Goal: Information Seeking & Learning: Learn about a topic

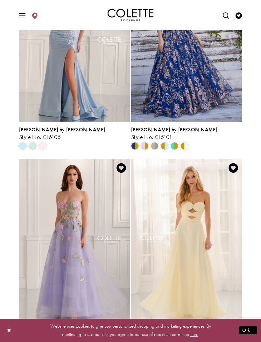
scroll to position [96, 0]
click at [82, 259] on img "Visit Colette by Daphne Style No. CL6103 Page" at bounding box center [74, 239] width 111 height 161
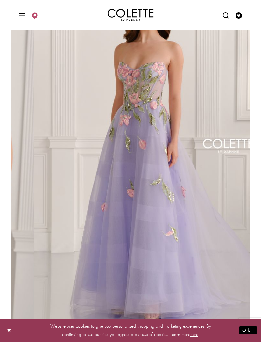
scroll to position [55, 0]
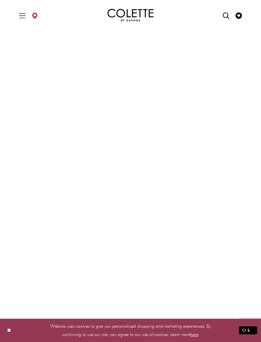
click at [11, 336] on button "Close Dialog" at bounding box center [9, 329] width 11 height 11
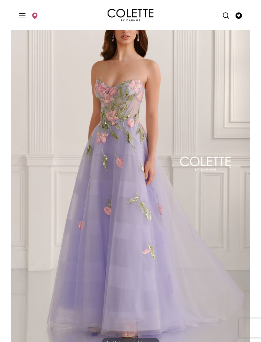
scroll to position [0, 0]
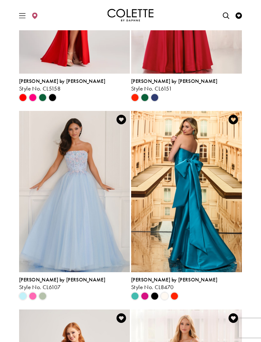
scroll to position [542, 0]
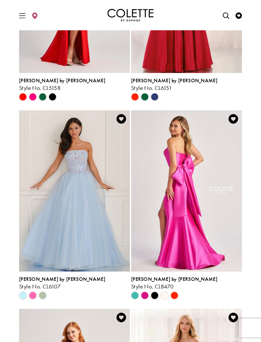
click at [135, 297] on span "Product List" at bounding box center [135, 295] width 8 height 8
click at [137, 295] on span "Product List" at bounding box center [135, 295] width 8 height 8
click at [147, 294] on span "Product List" at bounding box center [145, 295] width 8 height 8
click at [157, 296] on span "Product List" at bounding box center [155, 295] width 8 height 8
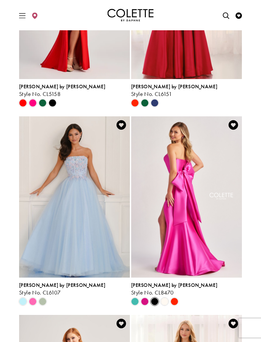
scroll to position [535, 0]
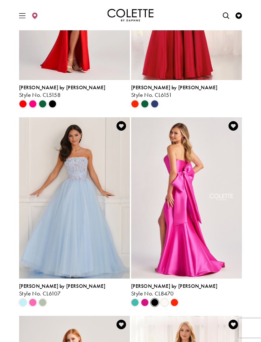
click at [198, 234] on img "Visit Colette by Daphne Style No. CL8470 Page" at bounding box center [186, 197] width 111 height 161
click at [171, 249] on img "Visit Colette by Daphne Style No. CL8470 Page" at bounding box center [186, 197] width 111 height 161
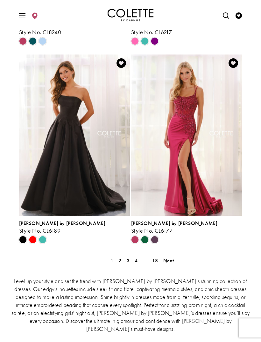
scroll to position [1192, 0]
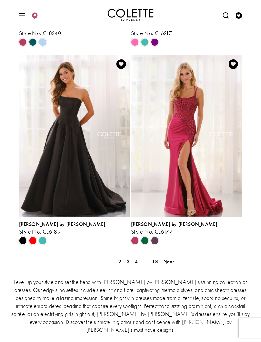
click at [122, 262] on link "2" at bounding box center [120, 261] width 7 height 9
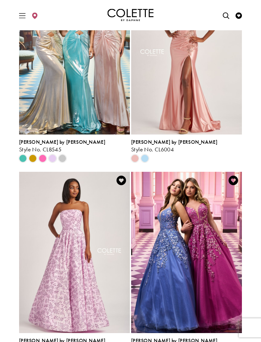
scroll to position [481, 0]
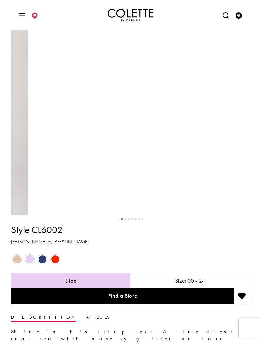
scroll to position [178, 0]
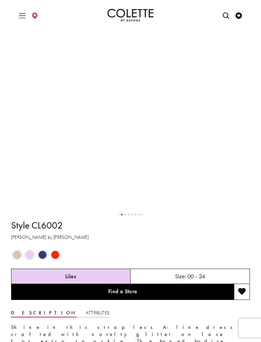
click at [45, 259] on span "Product color controls state depends on size chosen" at bounding box center [43, 255] width 8 height 8
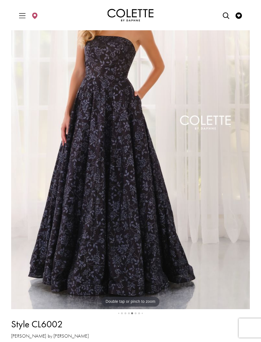
scroll to position [80, 0]
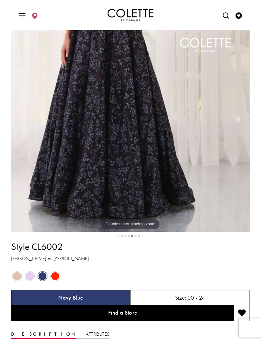
click at [56, 280] on span "Product color controls state depends on size chosen" at bounding box center [55, 276] width 8 height 8
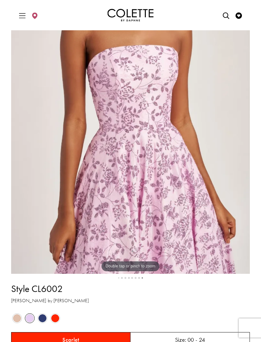
scroll to position [117, 0]
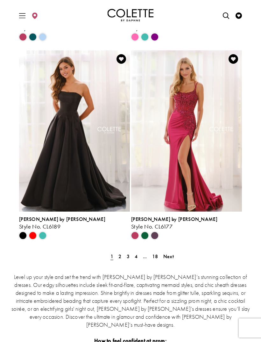
scroll to position [1197, 0]
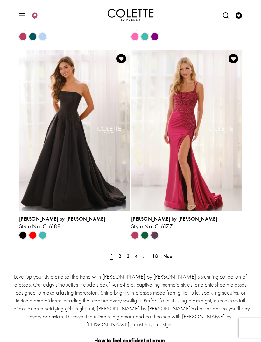
click at [123, 258] on link "2" at bounding box center [120, 255] width 7 height 9
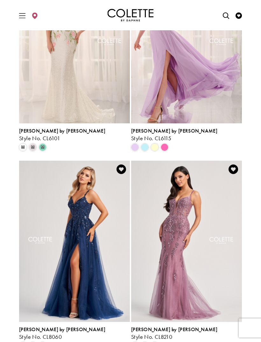
scroll to position [1091, 0]
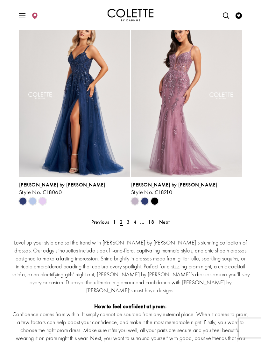
click at [130, 221] on link "3" at bounding box center [128, 221] width 7 height 9
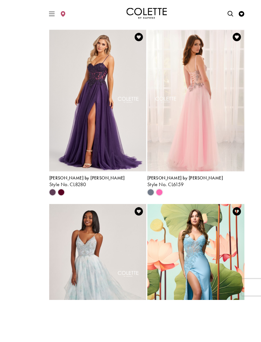
scroll to position [517, 0]
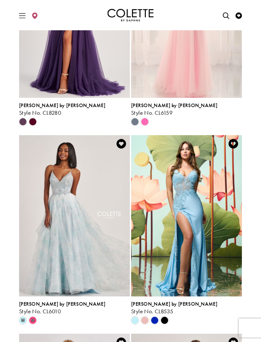
click at [34, 321] on span "m" at bounding box center [33, 320] width 8 height 8
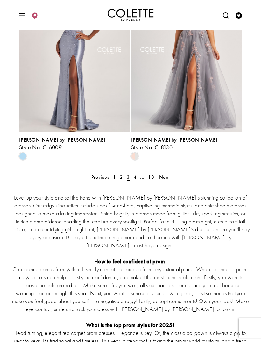
scroll to position [1274, 0]
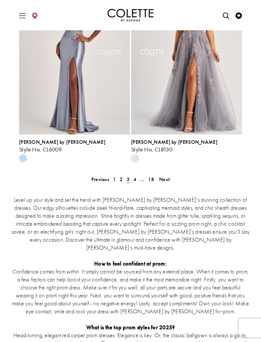
click at [136, 180] on span "4" at bounding box center [134, 179] width 3 height 7
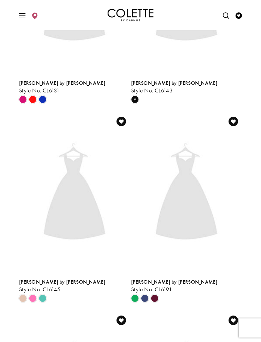
scroll to position [26, 0]
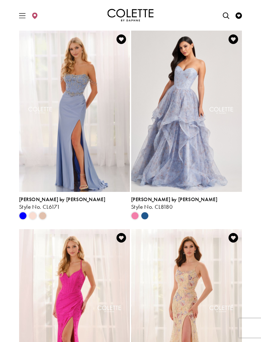
click at [145, 213] on polygon "Product List" at bounding box center [145, 216] width 10 height 10
click at [148, 216] on polygon "Product List" at bounding box center [145, 216] width 10 height 10
click at [145, 216] on polygon "Product List" at bounding box center [145, 216] width 10 height 10
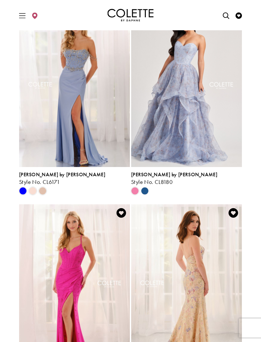
scroll to position [0, 0]
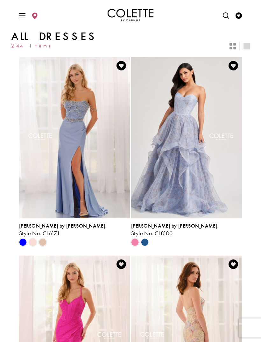
click at [197, 168] on img "Visit Colette by Daphne Style No. CL8180 Page" at bounding box center [186, 137] width 111 height 161
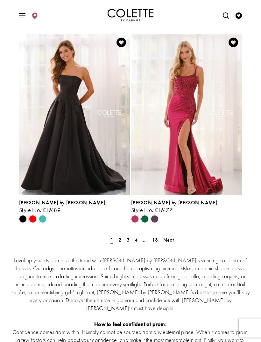
scroll to position [1214, 0]
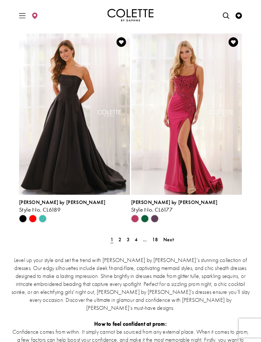
click at [130, 241] on link "3" at bounding box center [128, 239] width 7 height 9
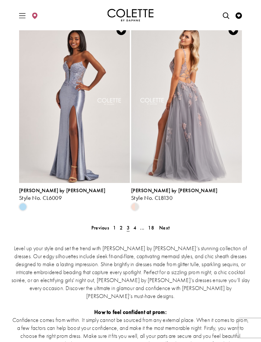
scroll to position [1225, 0]
click at [135, 228] on span "4" at bounding box center [134, 227] width 3 height 7
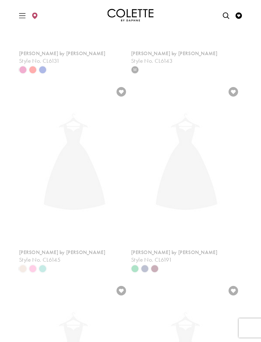
scroll to position [26, 0]
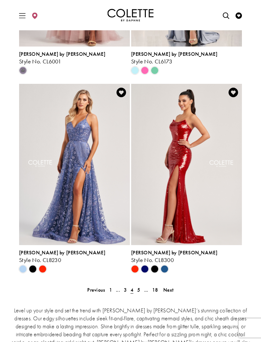
click at [140, 291] on span "5" at bounding box center [138, 289] width 3 height 7
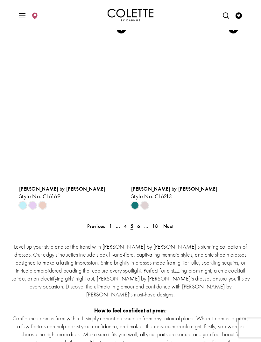
scroll to position [1227, 0]
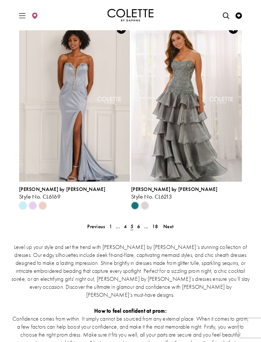
click at [140, 228] on span "6" at bounding box center [138, 226] width 3 height 7
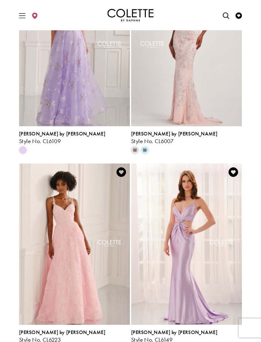
scroll to position [885, 0]
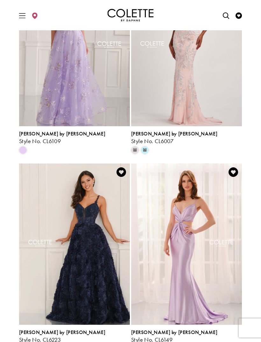
scroll to position [893, 0]
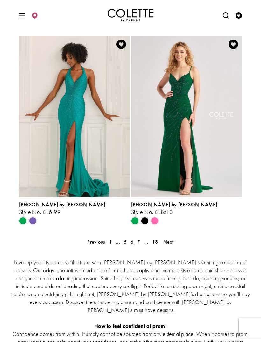
click at [139, 241] on span "7" at bounding box center [138, 241] width 3 height 7
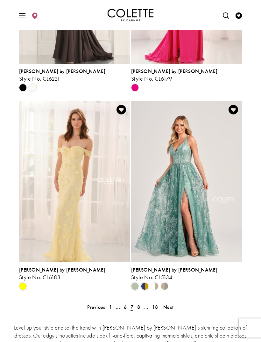
scroll to position [1146, 0]
click at [140, 307] on link "8" at bounding box center [138, 306] width 7 height 9
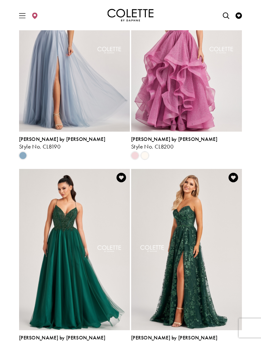
scroll to position [890, 0]
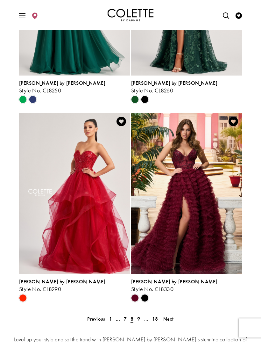
click at [140, 318] on span "9" at bounding box center [138, 318] width 3 height 7
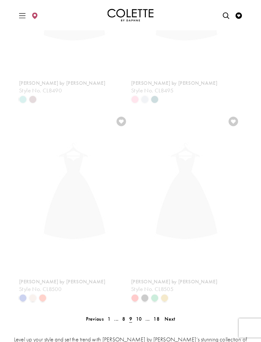
scroll to position [26, 0]
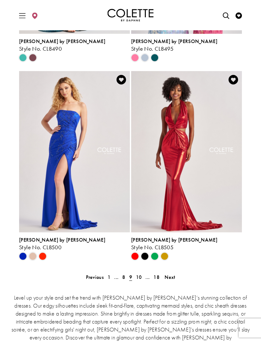
click at [140, 277] on span "10" at bounding box center [139, 276] width 6 height 7
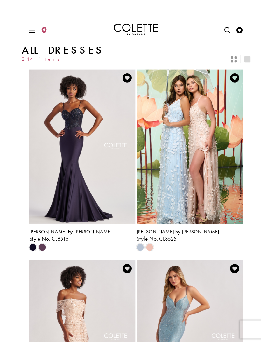
scroll to position [10, 0]
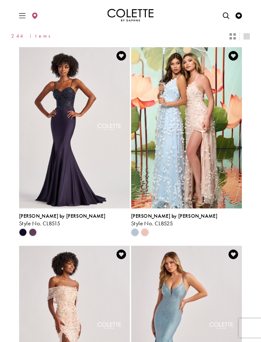
click at [175, 167] on img "Visit Colette by Daphne Style No. CL8525 Page" at bounding box center [186, 127] width 111 height 161
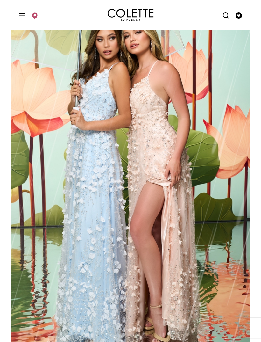
scroll to position [28, 0]
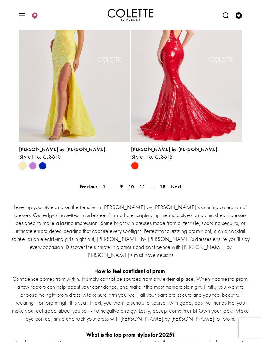
scroll to position [1275, 0]
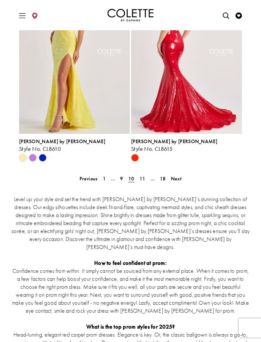
click at [143, 177] on span "11" at bounding box center [142, 178] width 6 height 7
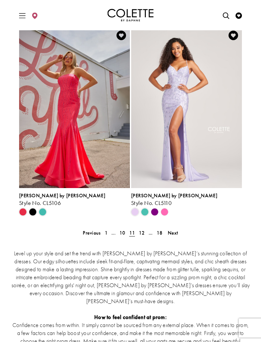
scroll to position [1230, 0]
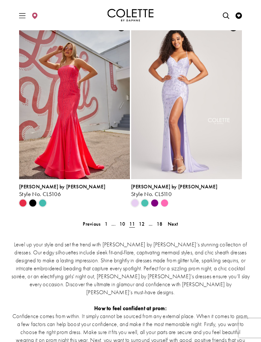
click at [140, 225] on span "12" at bounding box center [142, 223] width 6 height 7
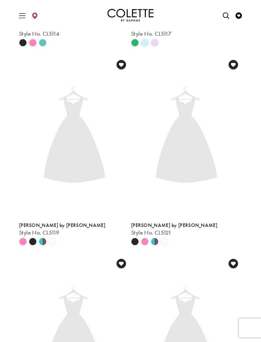
scroll to position [26, 0]
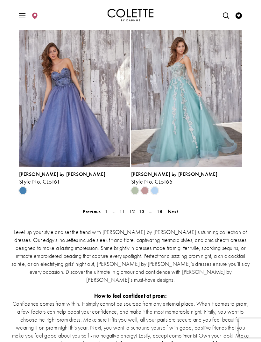
click at [145, 211] on link "13" at bounding box center [142, 211] width 10 height 9
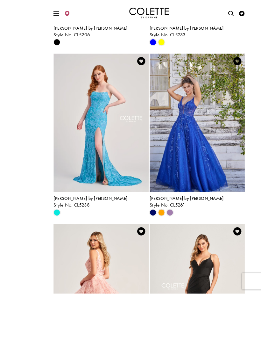
scroll to position [696, 0]
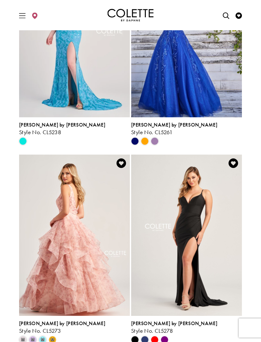
click at [34, 339] on span "m" at bounding box center [33, 340] width 8 height 8
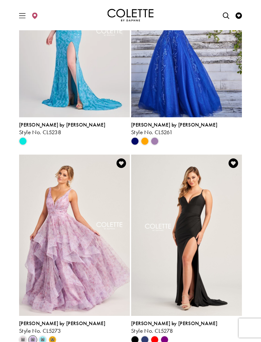
click at [43, 339] on span "m" at bounding box center [43, 340] width 8 height 8
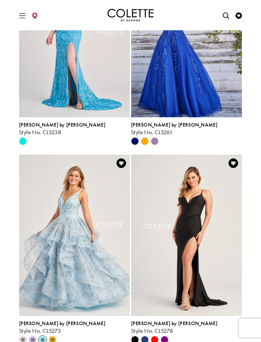
click at [54, 336] on icon "Product List" at bounding box center [53, 340] width 8 height 8
click at [55, 338] on polygon "Product List" at bounding box center [52, 339] width 10 height 10
click at [53, 339] on span "m" at bounding box center [52, 339] width 3 height 4
click at [57, 338] on div "m" at bounding box center [52, 340] width 10 height 10
click at [55, 336] on polygon "Product List" at bounding box center [52, 339] width 10 height 10
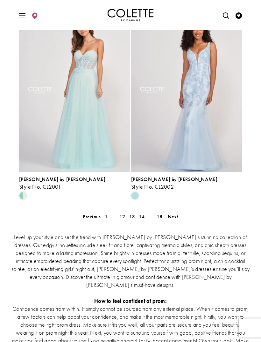
click at [142, 217] on span "14" at bounding box center [142, 216] width 6 height 7
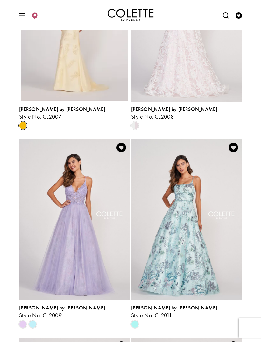
scroll to position [515, 0]
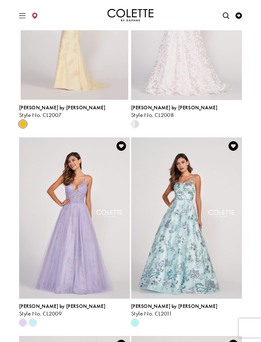
click at [179, 234] on img "Visit Colette by Daphne Style No. CL2011 Page" at bounding box center [186, 217] width 111 height 161
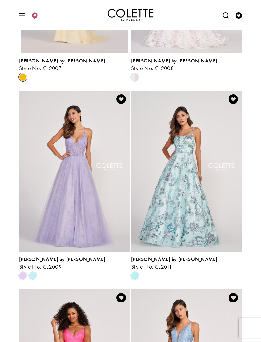
scroll to position [535, 0]
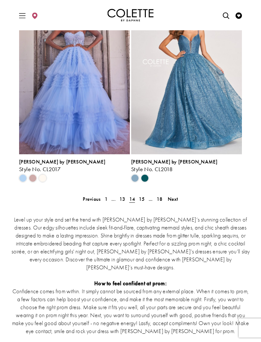
click at [145, 199] on span "15" at bounding box center [142, 198] width 6 height 7
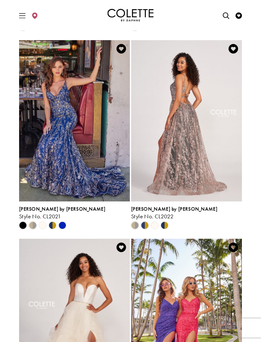
scroll to position [213, 0]
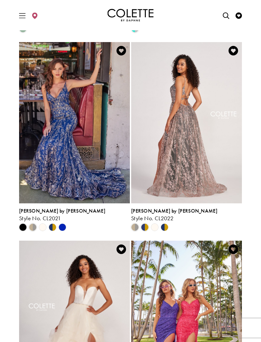
click at [192, 164] on img "Visit Colette by Daphne Style No. CL2022 Page" at bounding box center [186, 122] width 111 height 161
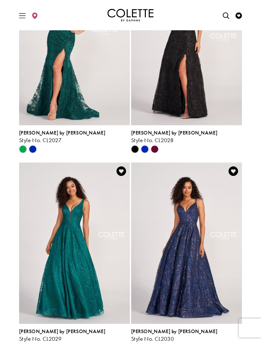
scroll to position [899, 0]
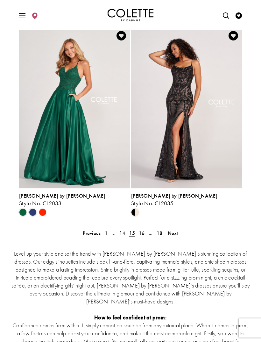
click at [145, 233] on link "16" at bounding box center [142, 232] width 10 height 9
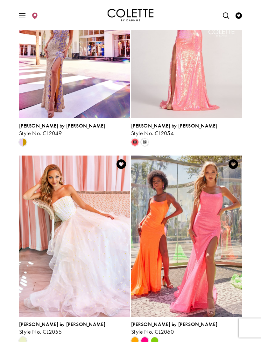
scroll to position [504, 0]
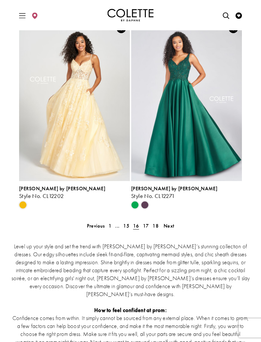
click at [147, 226] on span "17" at bounding box center [146, 225] width 6 height 7
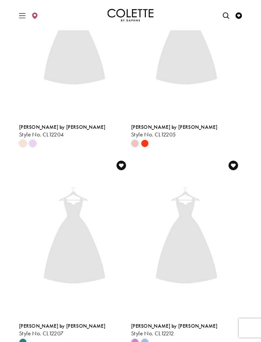
scroll to position [26, 0]
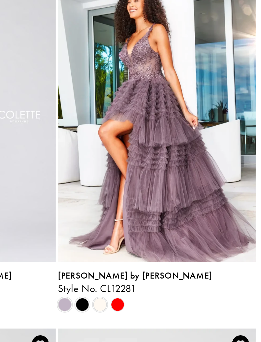
click at [141, 212] on span "Product List" at bounding box center [145, 216] width 8 height 8
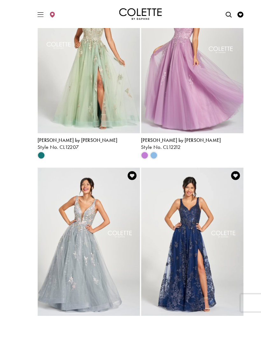
scroll to position [540, 0]
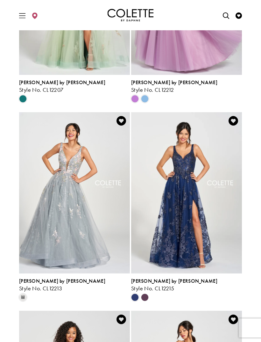
click at [148, 296] on polygon "Product List" at bounding box center [145, 297] width 10 height 10
click at [148, 297] on polygon "Product List" at bounding box center [145, 297] width 10 height 10
click at [147, 298] on polygon "Product List" at bounding box center [145, 297] width 10 height 10
click at [147, 294] on polygon "Product List" at bounding box center [145, 297] width 10 height 10
click at [190, 236] on img "Visit Colette by Daphne Style No. CL12215 Page" at bounding box center [186, 192] width 111 height 161
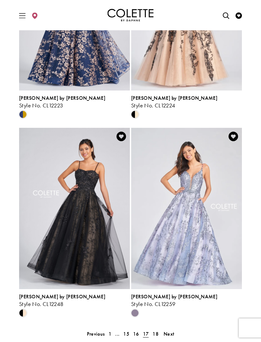
scroll to position [1131, 0]
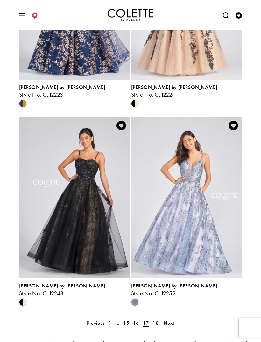
click at [159, 323] on span "18" at bounding box center [155, 322] width 6 height 7
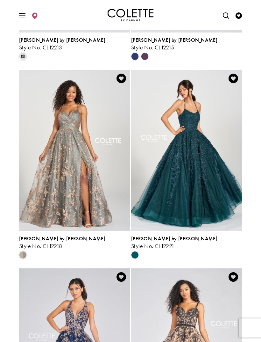
scroll to position [26, 0]
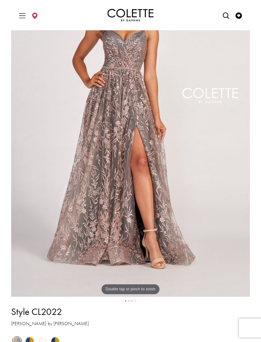
scroll to position [94, 0]
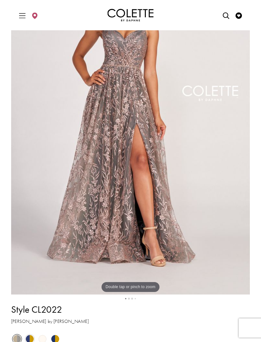
click at [32, 339] on span "Product color controls state depends on size chosen" at bounding box center [30, 339] width 8 height 8
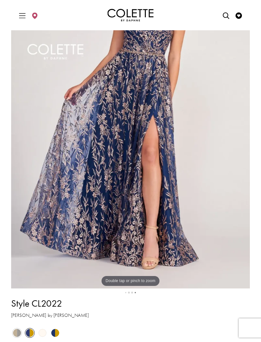
scroll to position [103, 0]
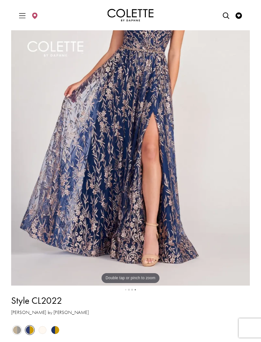
click at [44, 328] on span "Product color controls state depends on size chosen" at bounding box center [43, 330] width 8 height 8
click at [46, 330] on span "Product color controls state depends on size chosen" at bounding box center [43, 330] width 8 height 8
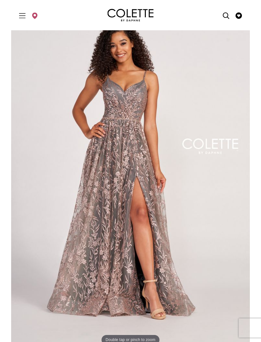
scroll to position [0, 0]
